Goal: Information Seeking & Learning: Check status

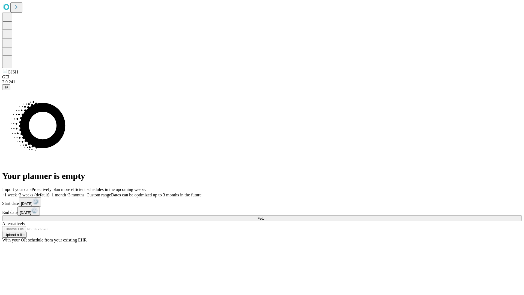
click at [266, 216] on span "Fetch" at bounding box center [261, 218] width 9 height 4
